Goal: Information Seeking & Learning: Learn about a topic

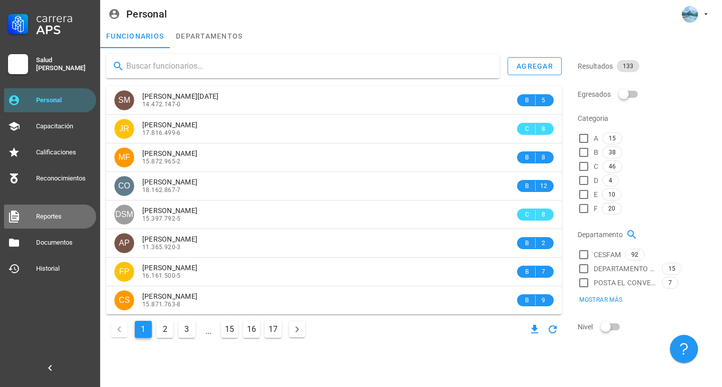
click at [55, 214] on div "Reportes" at bounding box center [64, 217] width 56 height 8
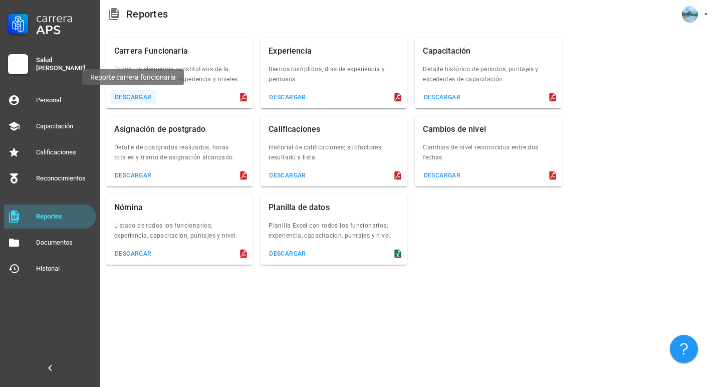
click at [142, 93] on button "descargar" at bounding box center [133, 97] width 46 height 14
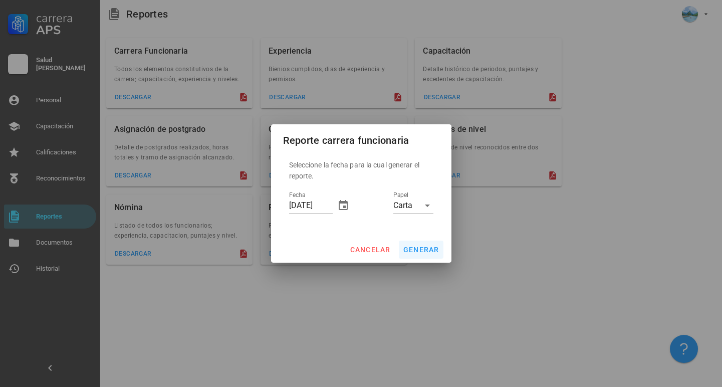
click at [428, 247] on span "generar" at bounding box center [421, 250] width 37 height 8
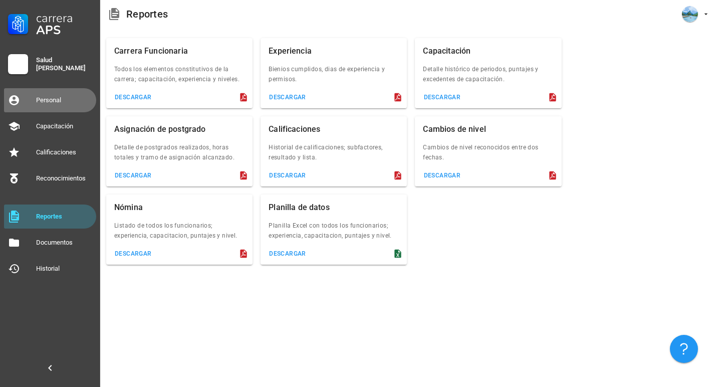
click at [54, 96] on div "Personal" at bounding box center [64, 100] width 56 height 16
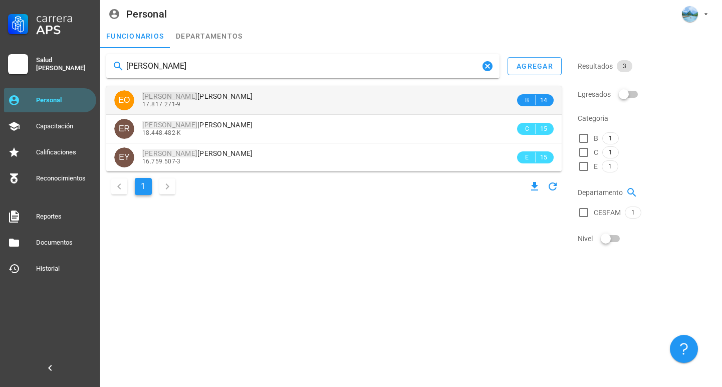
type input "evelyn"
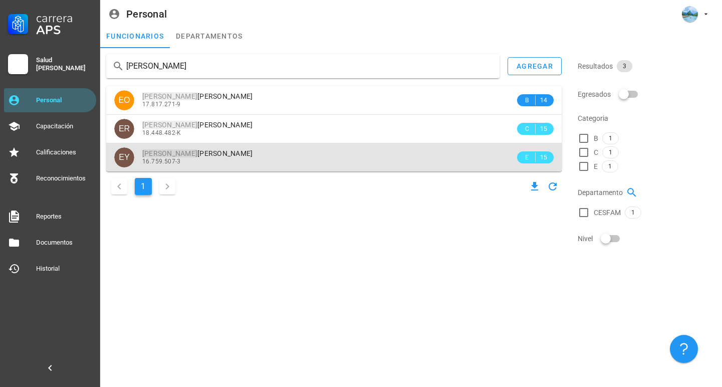
click at [206, 153] on span "EVELYN PATRICIA YANTORNO CATALÁN" at bounding box center [197, 153] width 111 height 8
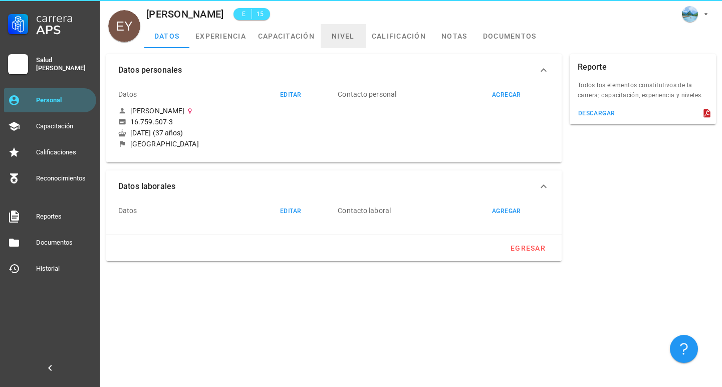
click at [335, 35] on link "nivel" at bounding box center [343, 36] width 45 height 24
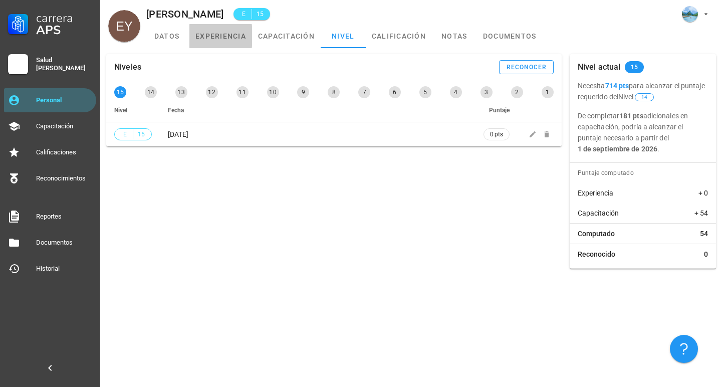
click at [226, 43] on link "experiencia" at bounding box center [220, 36] width 63 height 24
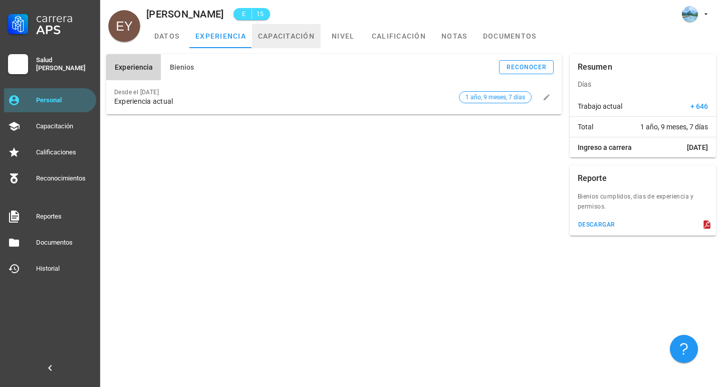
click at [307, 40] on link "capacitación" at bounding box center [286, 36] width 69 height 24
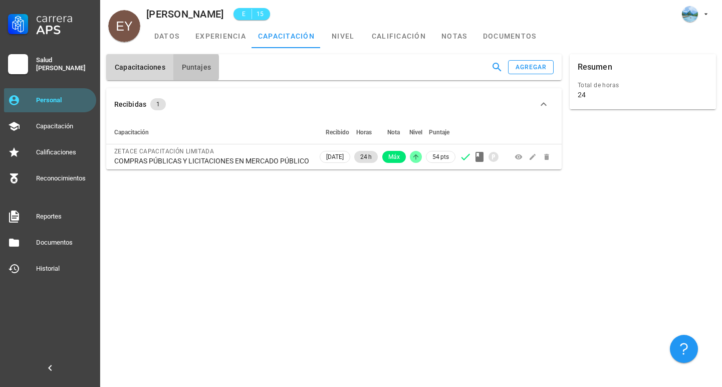
click at [205, 61] on button "Puntajes" at bounding box center [196, 67] width 46 height 26
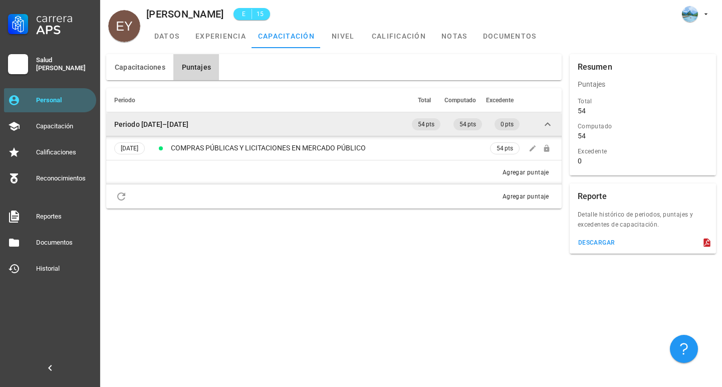
click at [322, 118] on td "Periodo 2024–2025" at bounding box center [258, 124] width 304 height 24
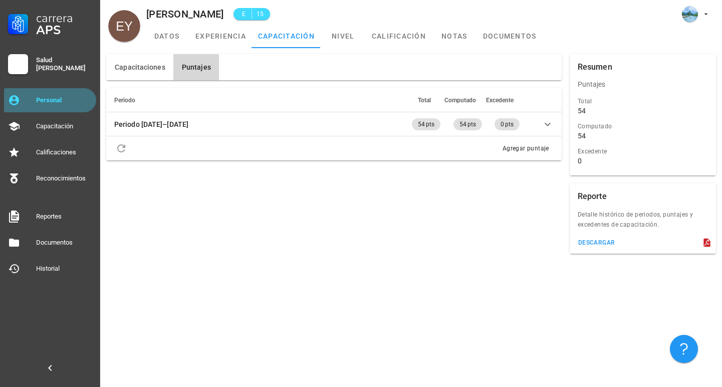
click at [73, 101] on div "Personal" at bounding box center [64, 100] width 56 height 8
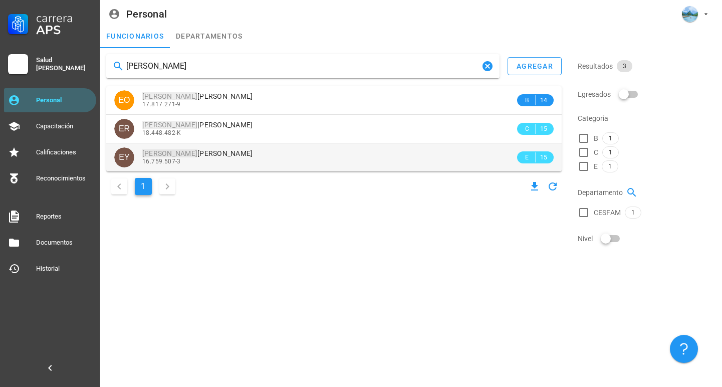
type input "evelyn"
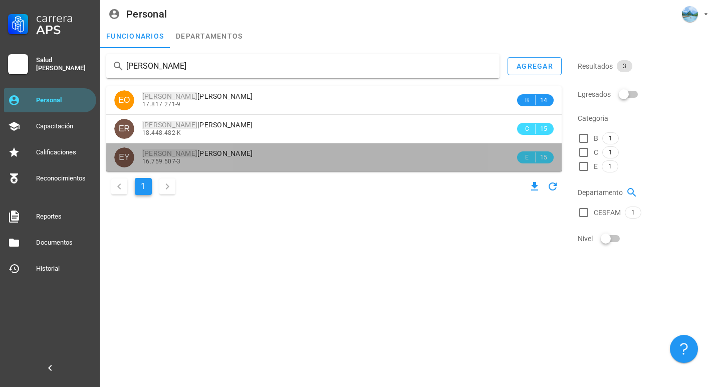
click at [224, 151] on span "EVELYN PATRICIA YANTORNO CATALÁN" at bounding box center [197, 153] width 111 height 8
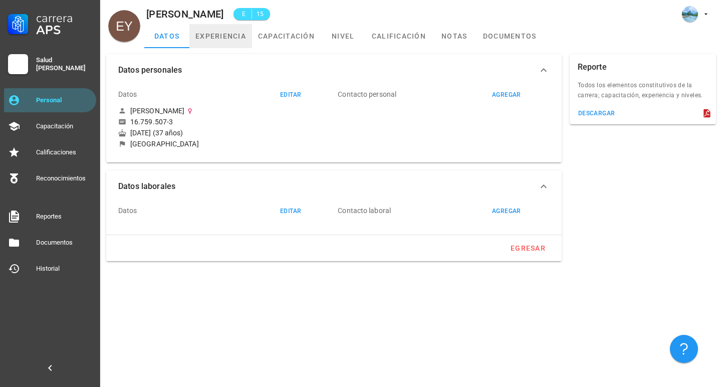
click at [218, 38] on link "experiencia" at bounding box center [220, 36] width 63 height 24
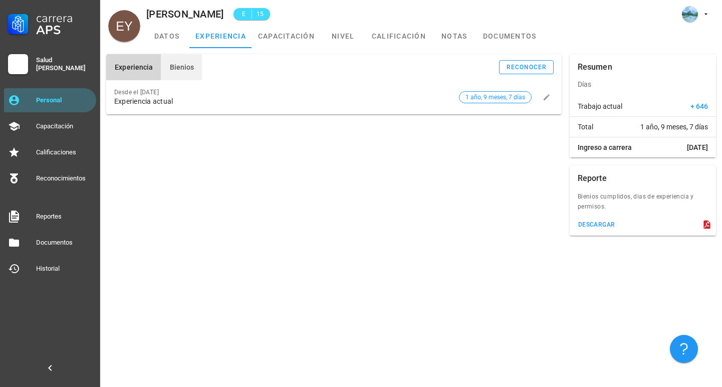
click at [172, 66] on span "Bienios" at bounding box center [181, 67] width 25 height 8
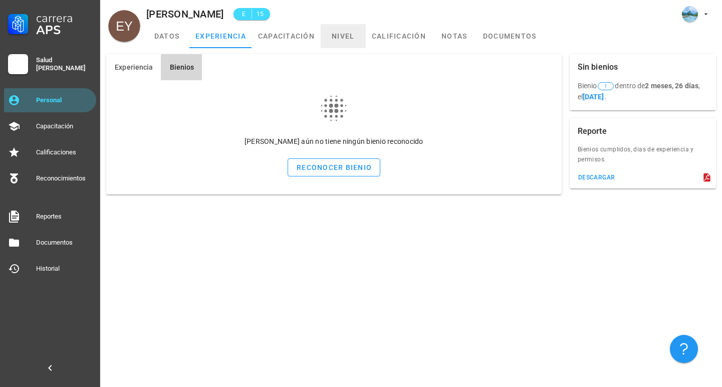
click at [350, 40] on link "nivel" at bounding box center [343, 36] width 45 height 24
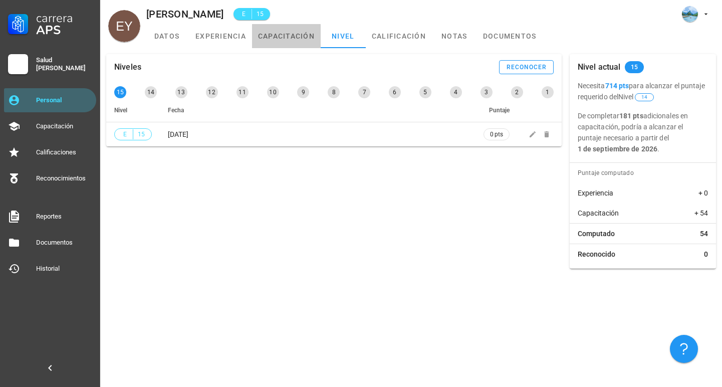
click at [279, 35] on link "capacitación" at bounding box center [286, 36] width 69 height 24
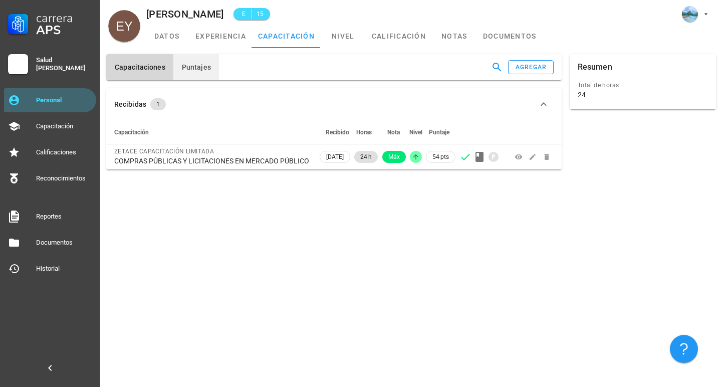
click at [194, 64] on span "Puntajes" at bounding box center [196, 67] width 30 height 8
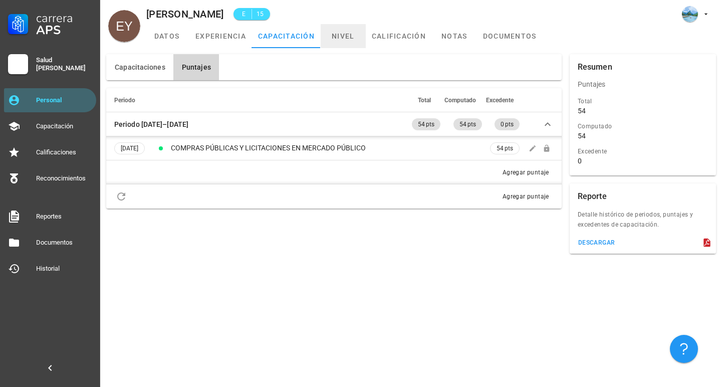
click at [342, 28] on link "nivel" at bounding box center [343, 36] width 45 height 24
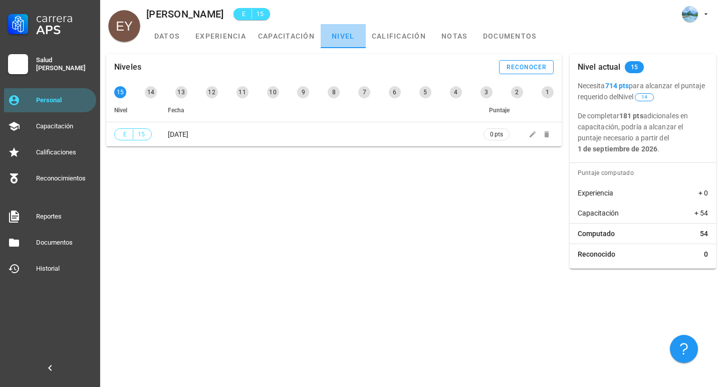
click at [342, 28] on link "nivel" at bounding box center [343, 36] width 45 height 24
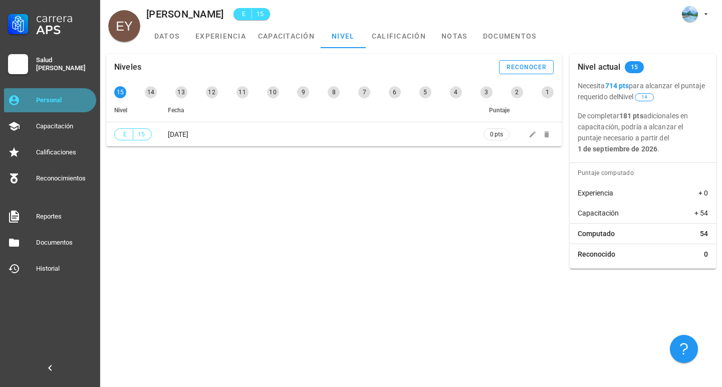
click at [94, 97] on link "Personal" at bounding box center [50, 100] width 92 height 24
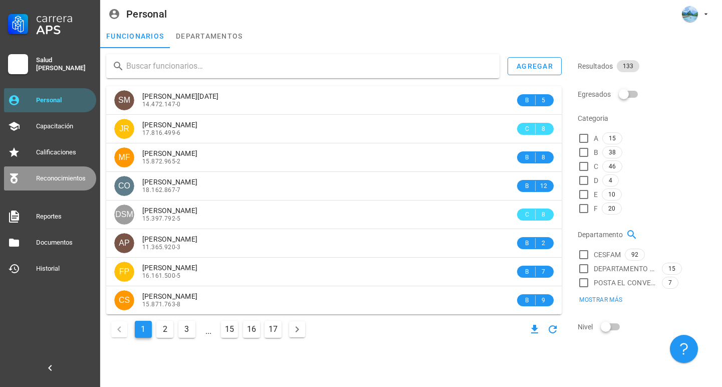
click at [71, 180] on div "Reconocimientos" at bounding box center [64, 178] width 56 height 8
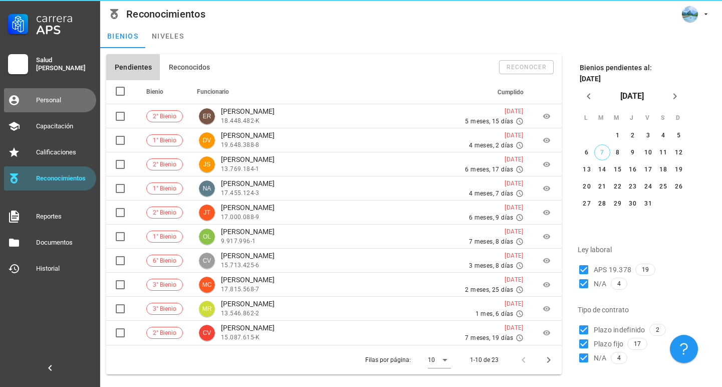
click at [66, 98] on div "Personal" at bounding box center [64, 100] width 56 height 8
